Goal: Information Seeking & Learning: Check status

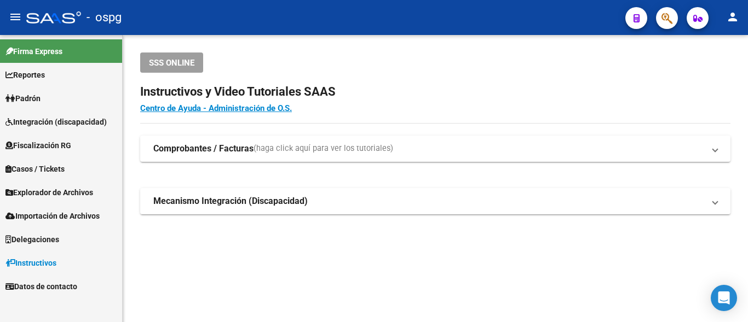
click at [58, 100] on link "Padrón" at bounding box center [61, 99] width 122 height 24
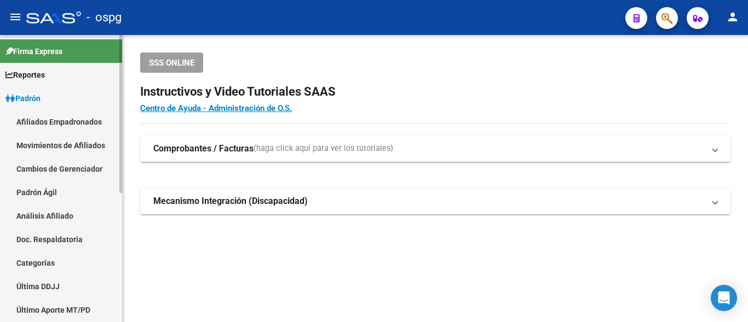
click at [43, 215] on link "Análisis Afiliado" at bounding box center [61, 216] width 122 height 24
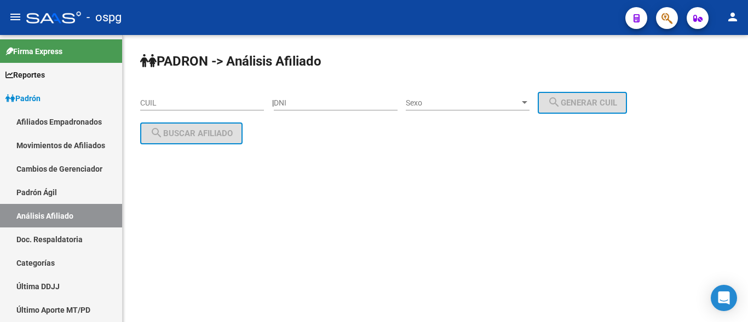
click at [149, 102] on input "CUIL" at bounding box center [202, 103] width 124 height 9
paste input "20-26670268-0"
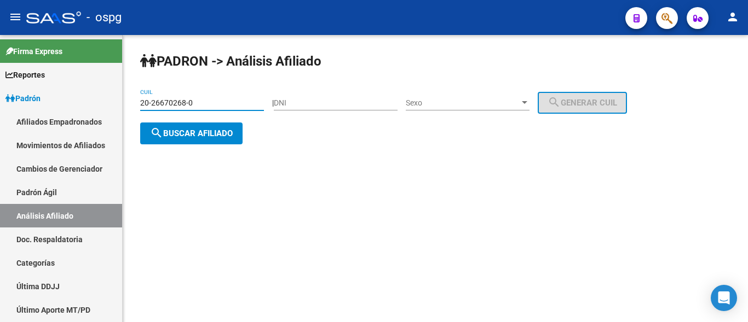
type input "20-26670268-0"
click at [177, 135] on span "search Buscar afiliado" at bounding box center [191, 134] width 83 height 10
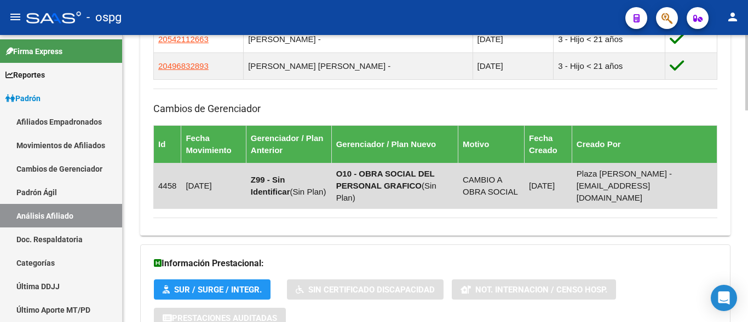
scroll to position [810, 0]
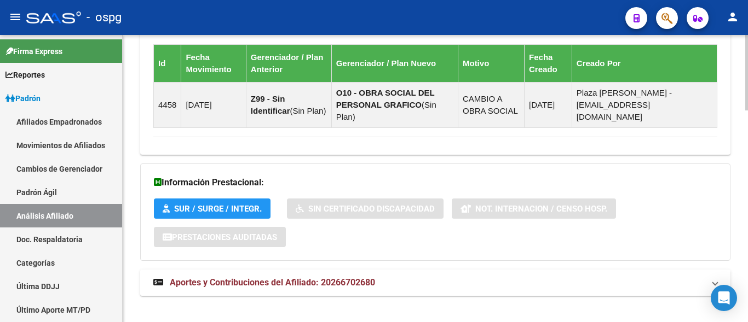
click at [307, 278] on span "Aportes y Contribuciones del Afiliado: 20266702680" at bounding box center [272, 283] width 205 height 10
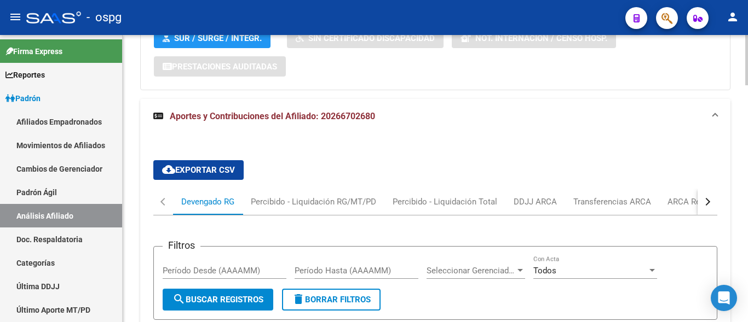
scroll to position [974, 0]
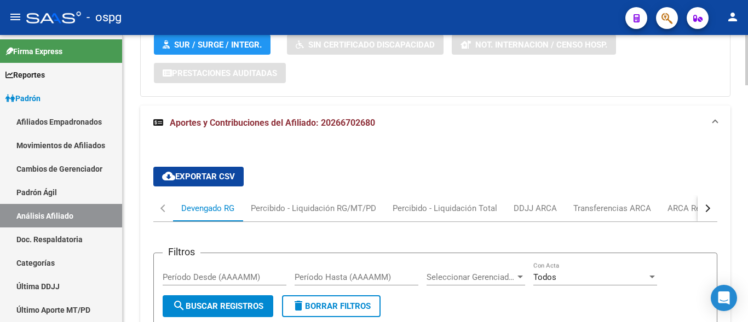
click at [709, 199] on button "button" at bounding box center [708, 208] width 20 height 26
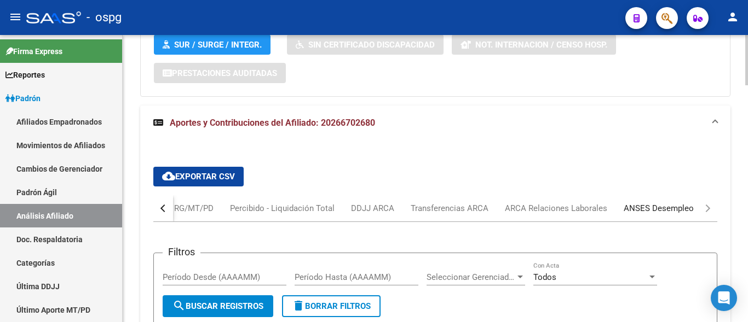
click at [664, 203] on div "ANSES Desempleo" at bounding box center [659, 209] width 70 height 12
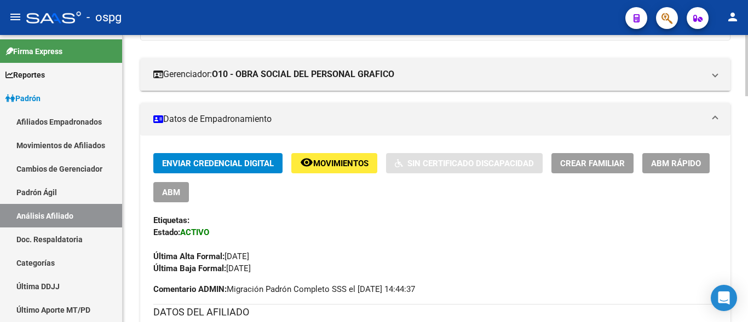
scroll to position [107, 0]
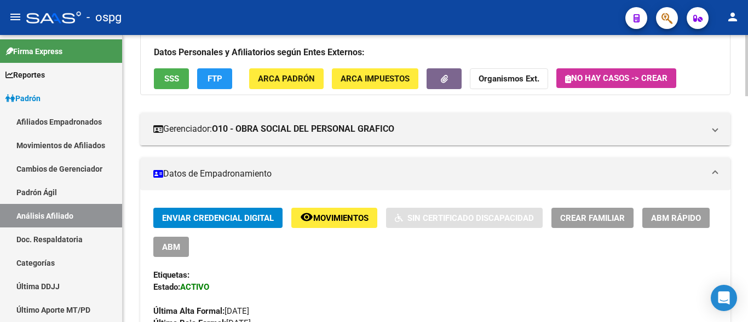
click at [201, 83] on button "FTP" at bounding box center [214, 78] width 35 height 20
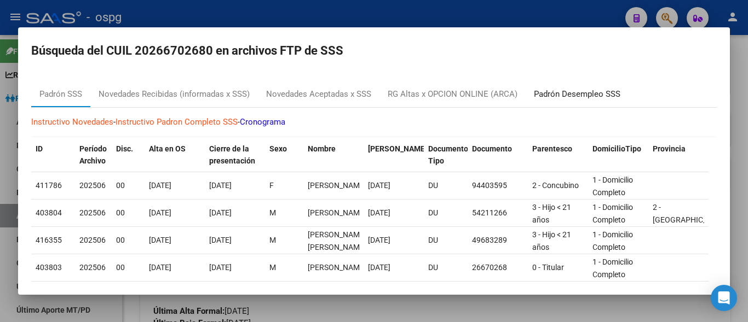
click at [602, 93] on div "Padrón Desempleo SSS" at bounding box center [577, 94] width 87 height 13
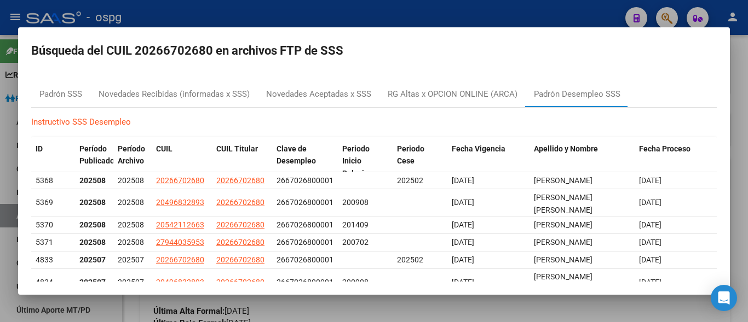
click at [116, 1] on div at bounding box center [374, 161] width 748 height 322
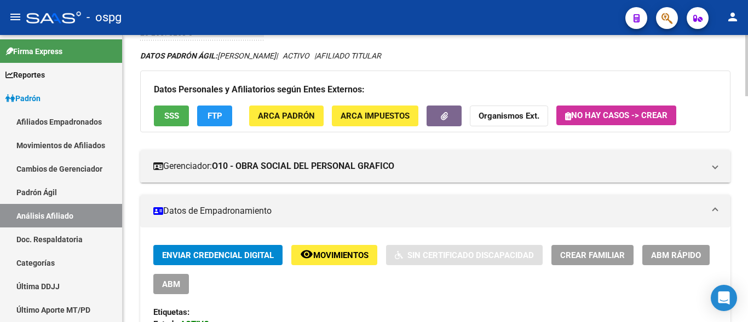
scroll to position [0, 0]
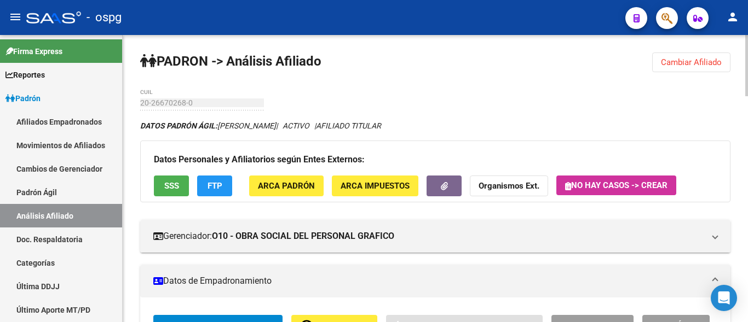
click at [676, 61] on span "Cambiar Afiliado" at bounding box center [691, 62] width 61 height 10
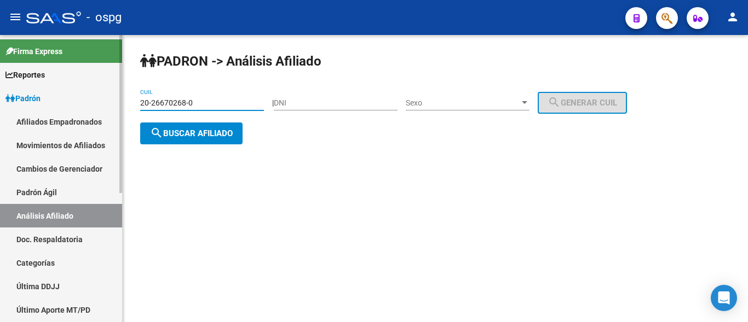
drag, startPoint x: 215, startPoint y: 105, endPoint x: 73, endPoint y: 113, distance: 142.0
click at [76, 112] on mat-sidenav-container "Firma Express Reportes Ingresos Devengados Análisis Histórico Detalles Transfer…" at bounding box center [374, 178] width 748 height 287
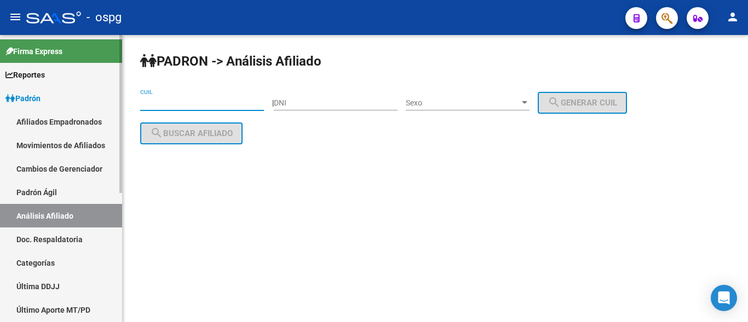
paste input "23-20475008-4"
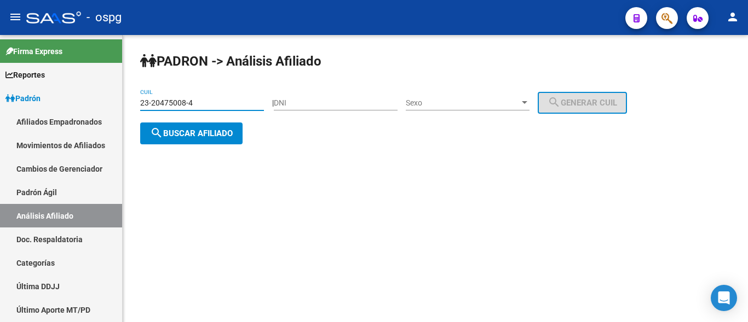
type input "23-20475008-4"
click at [175, 130] on span "search Buscar afiliado" at bounding box center [191, 134] width 83 height 10
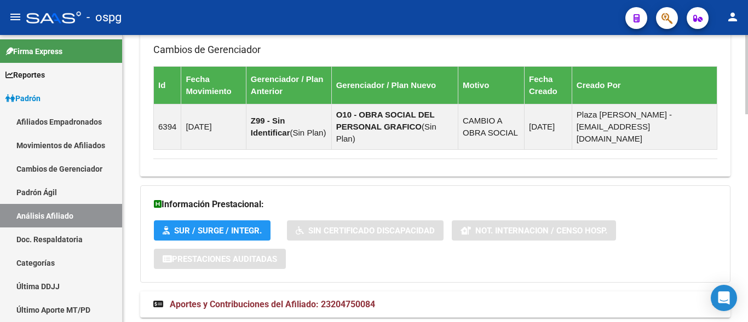
scroll to position [756, 0]
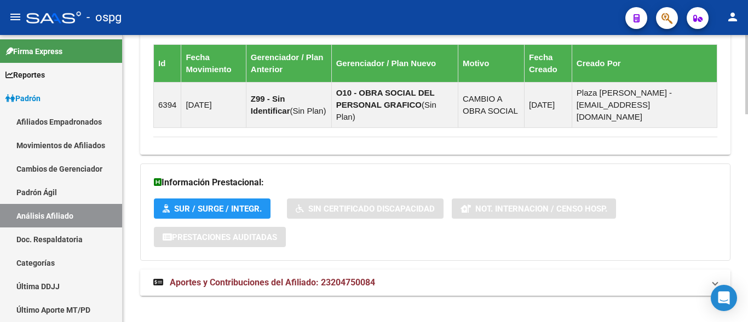
click at [275, 278] on span "Aportes y Contribuciones del Afiliado: 23204750084" at bounding box center [272, 283] width 205 height 10
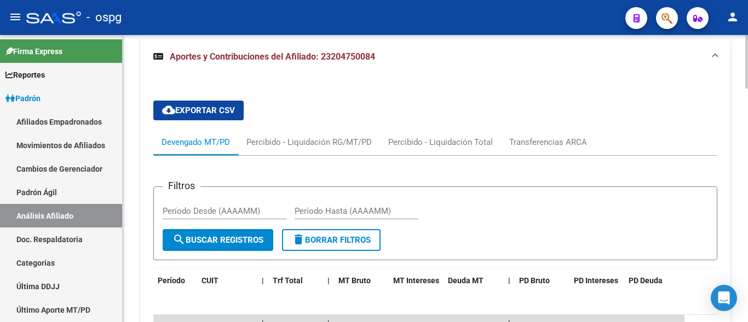
scroll to position [975, 0]
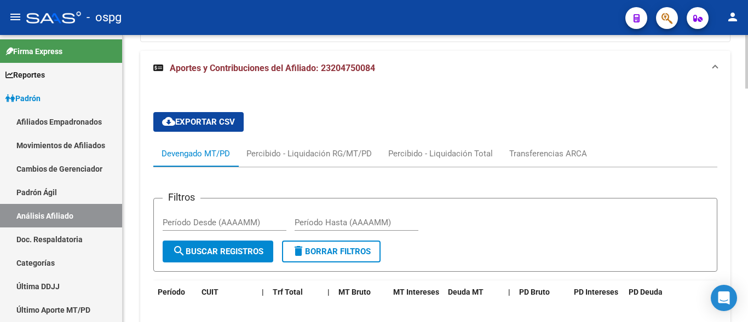
click at [555, 148] on div "Transferencias ARCA" at bounding box center [548, 154] width 94 height 26
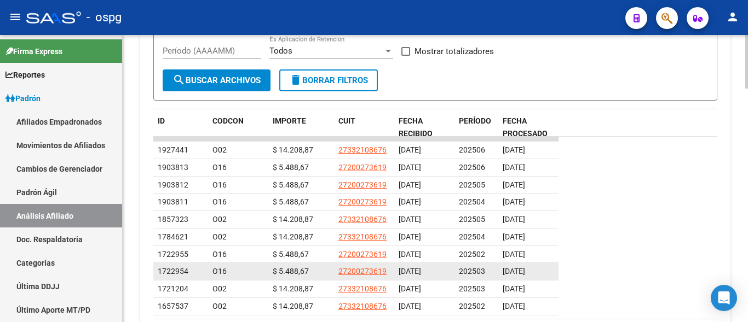
scroll to position [1188, 0]
